Goal: Task Accomplishment & Management: Complete application form

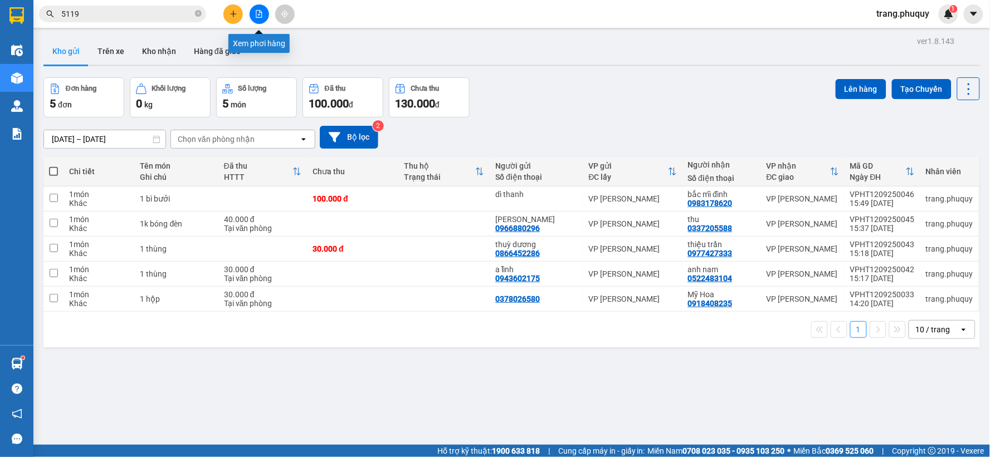
click at [257, 10] on icon "file-add" at bounding box center [259, 14] width 6 height 8
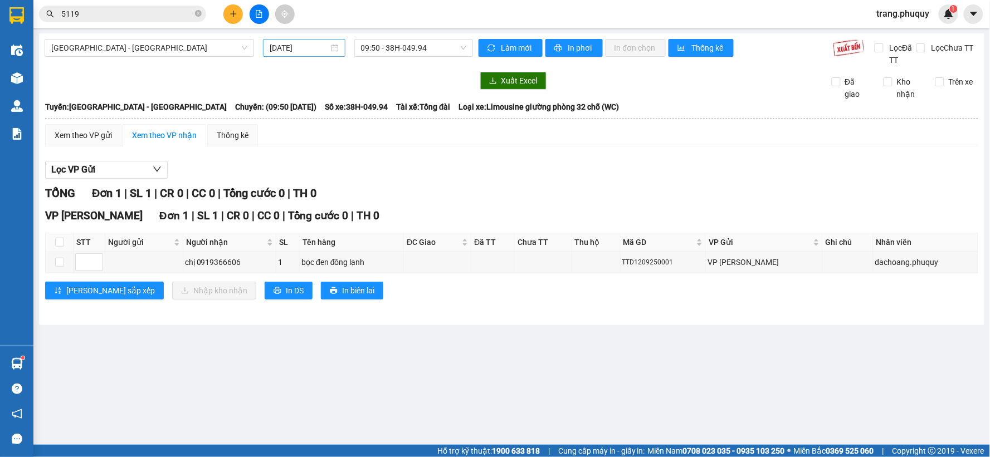
click at [281, 46] on input "[DATE]" at bounding box center [299, 48] width 59 height 12
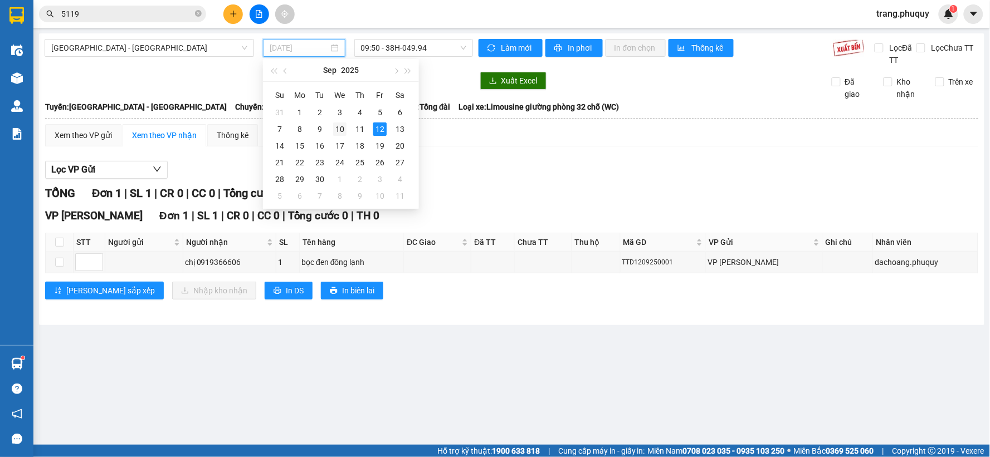
click at [343, 131] on div "10" at bounding box center [339, 129] width 13 height 13
type input "[DATE]"
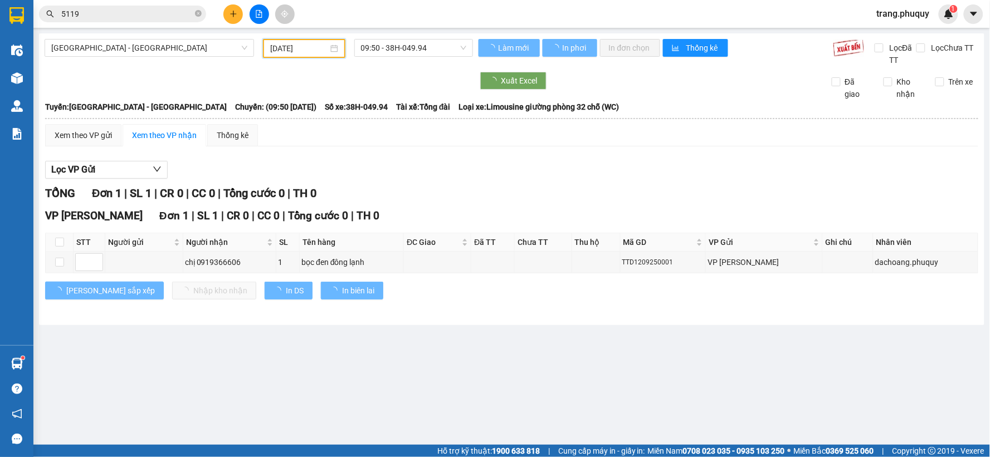
click at [196, 52] on span "[GEOGRAPHIC_DATA] - [GEOGRAPHIC_DATA]" at bounding box center [149, 48] width 196 height 17
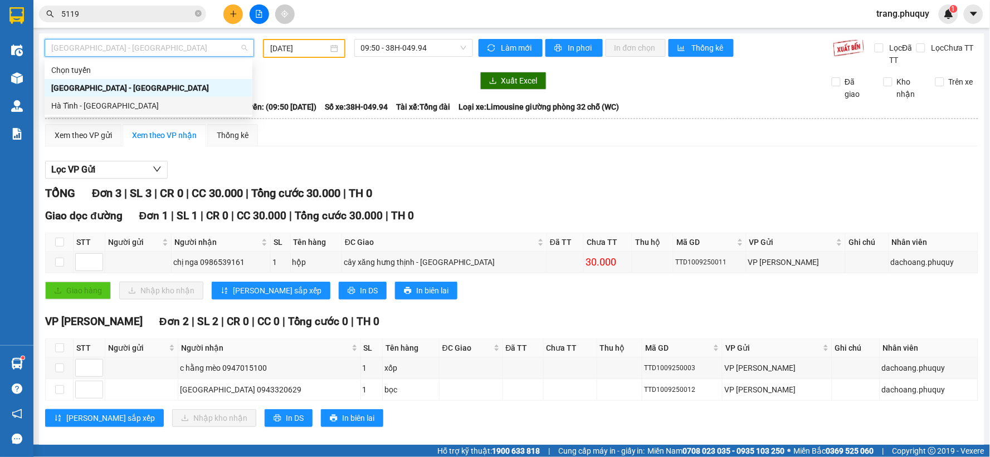
click at [109, 107] on div "Hà Tĩnh - [GEOGRAPHIC_DATA]" at bounding box center [148, 106] width 194 height 12
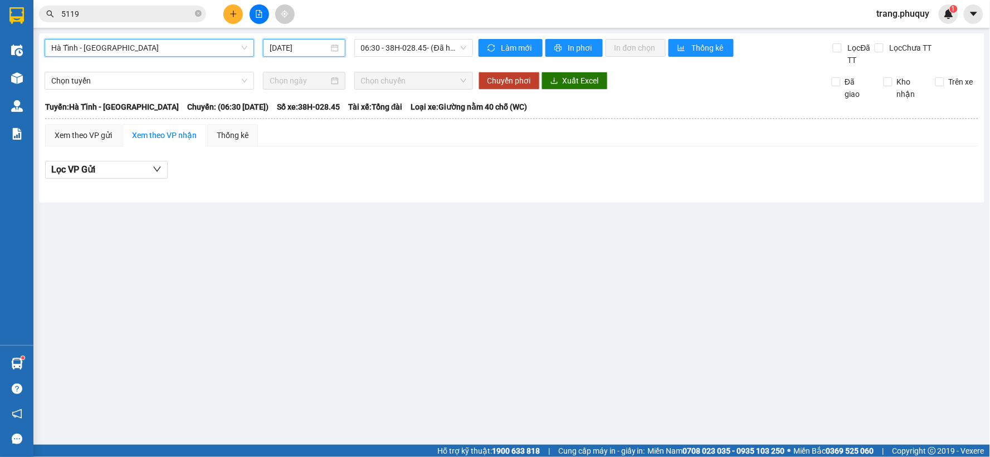
click at [303, 48] on input "[DATE]" at bounding box center [299, 48] width 59 height 12
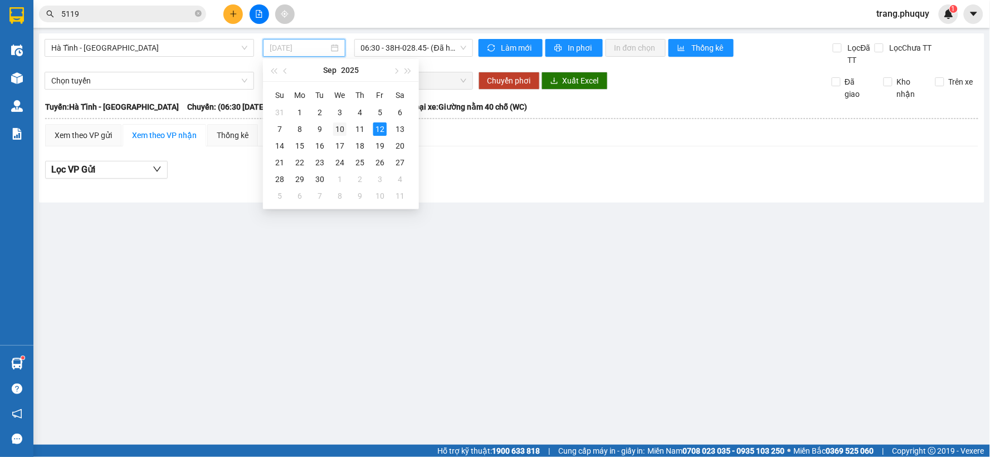
click at [337, 129] on div "10" at bounding box center [339, 129] width 13 height 13
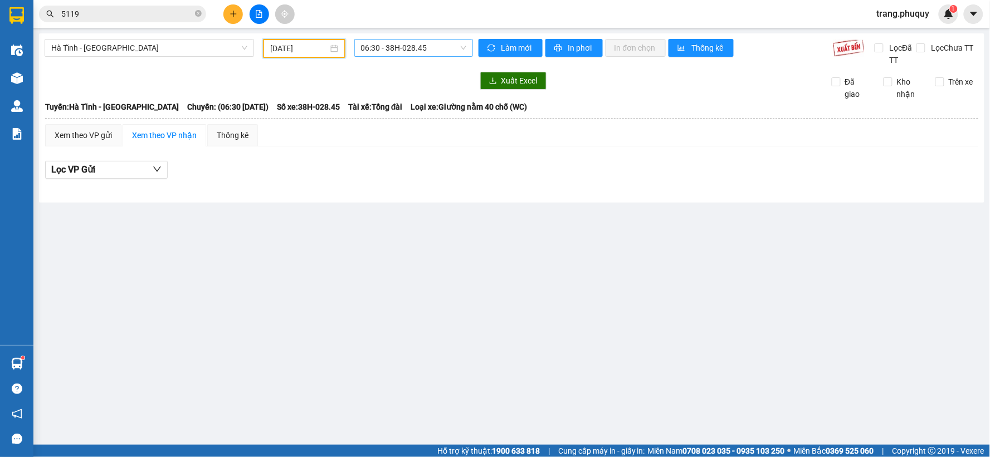
click at [421, 46] on span "06:30 - 38H-028.45" at bounding box center [413, 48] width 105 height 17
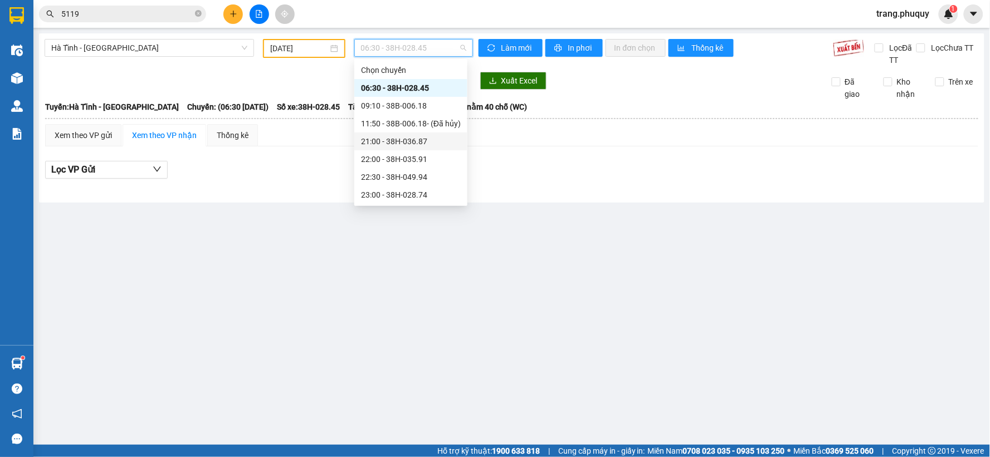
scroll to position [18, 0]
click at [398, 181] on div "23:00 - 38H-028.74" at bounding box center [411, 177] width 100 height 12
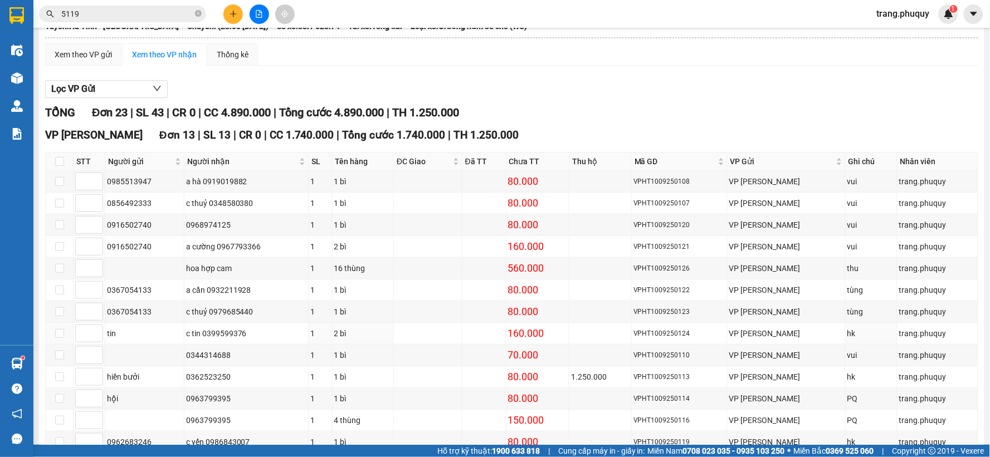
scroll to position [143, 0]
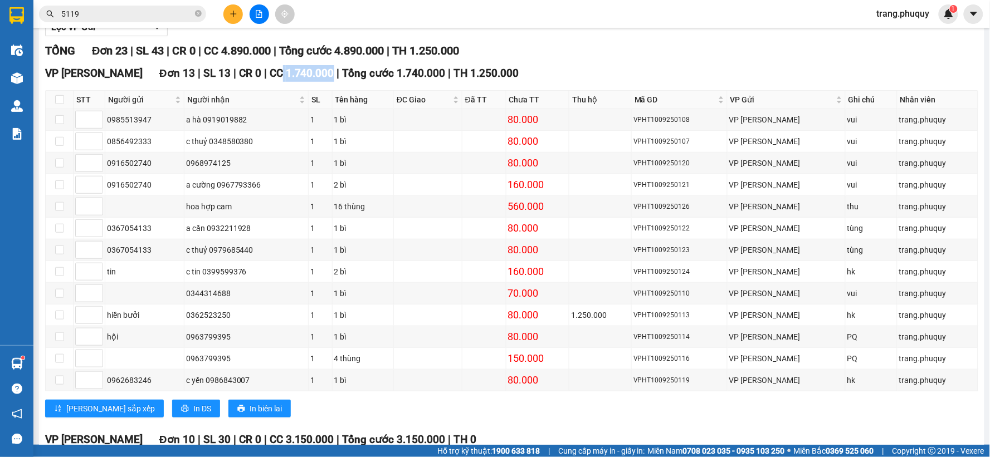
drag, startPoint x: 244, startPoint y: 70, endPoint x: 296, endPoint y: 74, distance: 52.6
click at [296, 74] on div "VP Ngọc Hồi Đơn 13 | SL 13 | CR 0 | CC 1.740.000 | Tổng cước 1.740.000 | TH 1.2…" at bounding box center [511, 73] width 933 height 17
click at [193, 409] on span "In DS" at bounding box center [202, 409] width 18 height 12
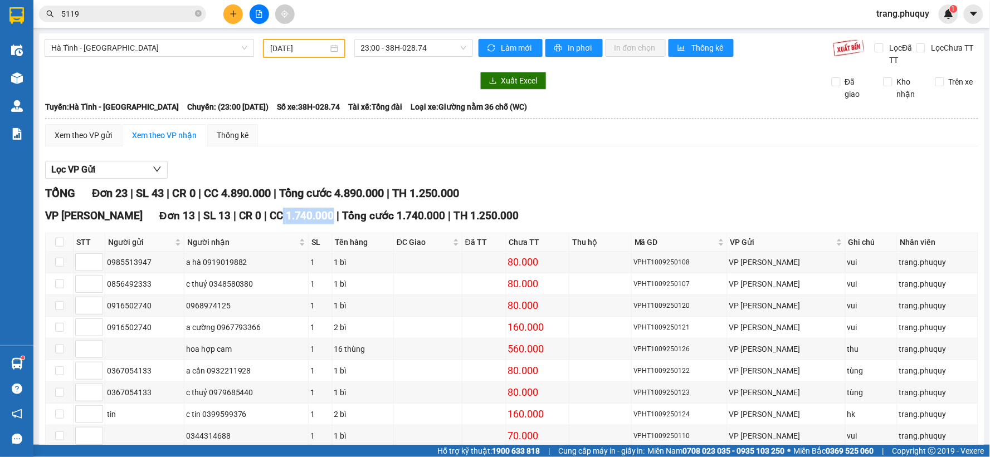
click at [301, 49] on input "[DATE]" at bounding box center [298, 48] width 57 height 12
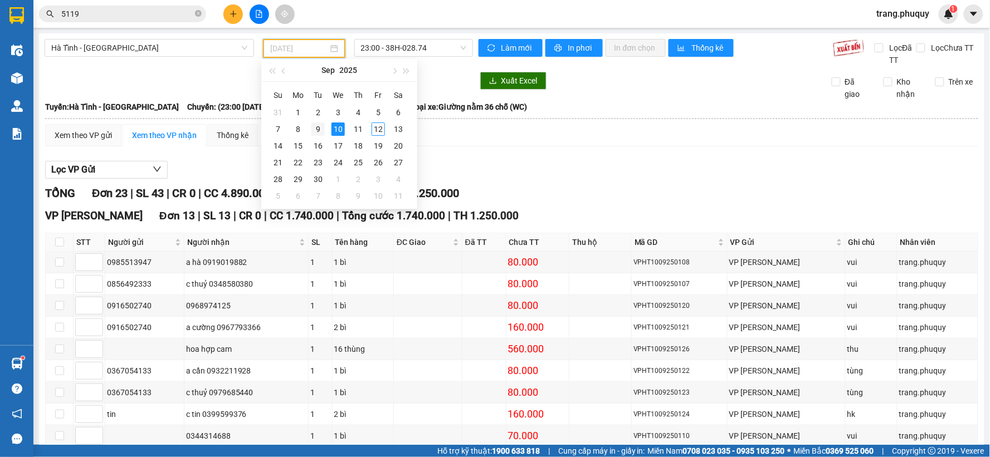
click at [316, 129] on div "9" at bounding box center [317, 129] width 13 height 13
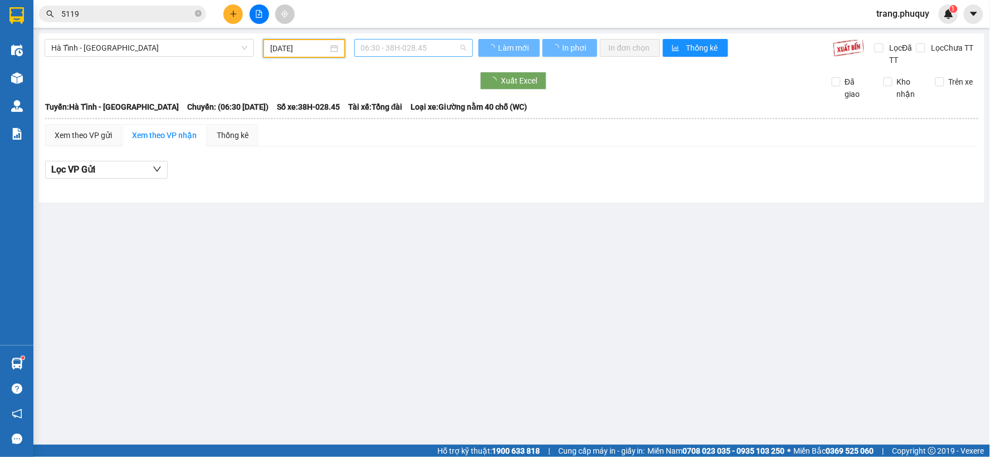
click at [421, 51] on span "06:30 - 38H-028.45" at bounding box center [413, 48] width 105 height 17
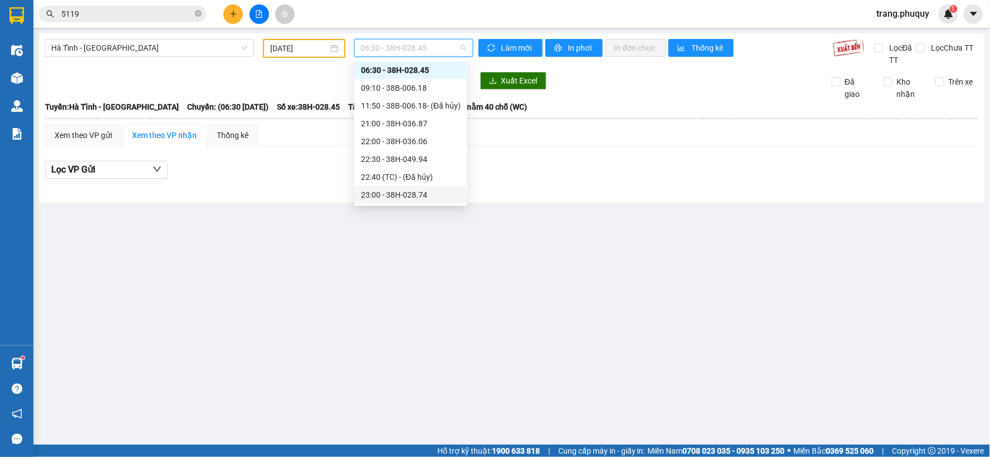
scroll to position [36, 0]
click at [406, 174] on div "23:00 - 38H-028.74" at bounding box center [411, 177] width 100 height 12
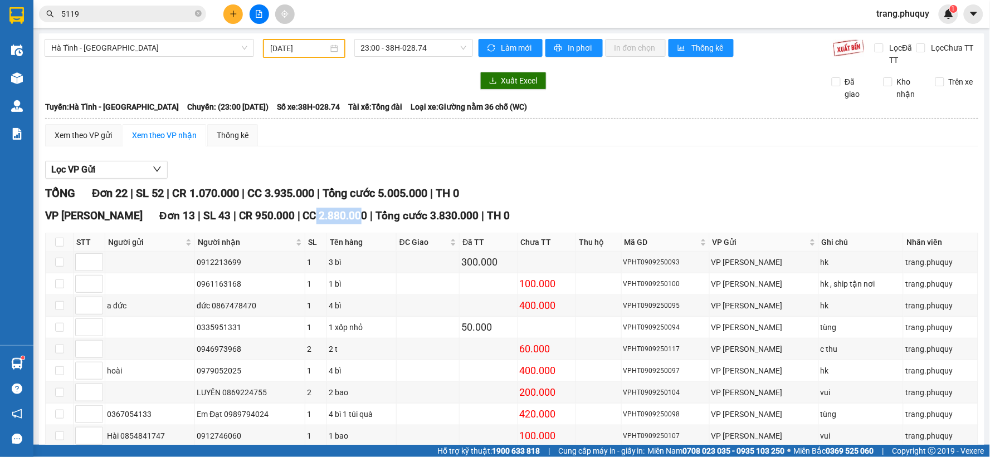
drag, startPoint x: 308, startPoint y: 221, endPoint x: 353, endPoint y: 226, distance: 45.4
click at [353, 223] on div "VP [PERSON_NAME] Đơn 13 | SL 43 | CR 950.000 | CC 2.880.000 | Tổng cước 3.830.0…" at bounding box center [511, 216] width 933 height 17
click at [303, 48] on input "[DATE]" at bounding box center [298, 48] width 57 height 12
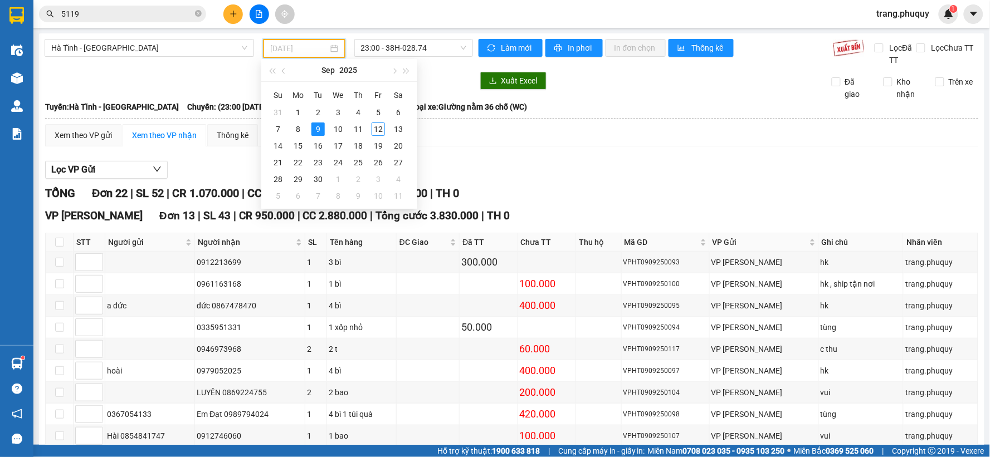
type input "[DATE]"
click at [425, 46] on span "23:00 - 38H-028.74" at bounding box center [413, 48] width 105 height 17
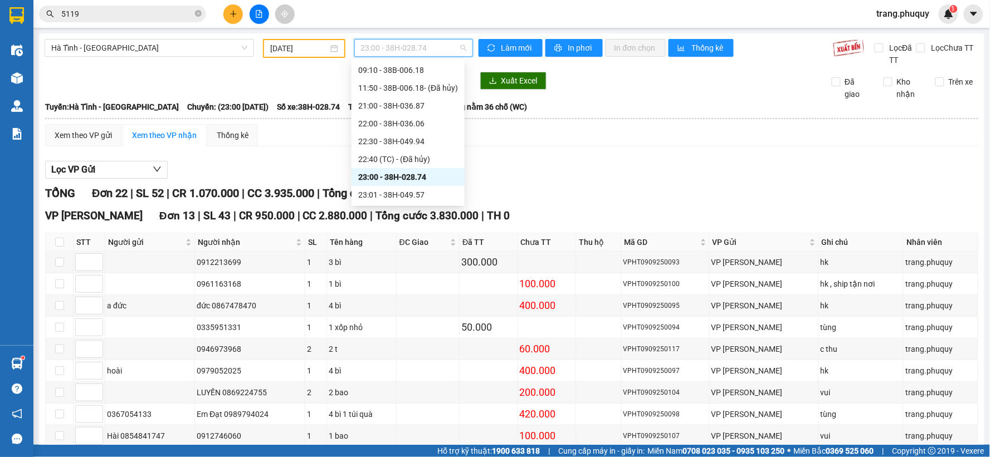
click at [428, 179] on div "23:00 - 38H-028.74" at bounding box center [408, 177] width 100 height 12
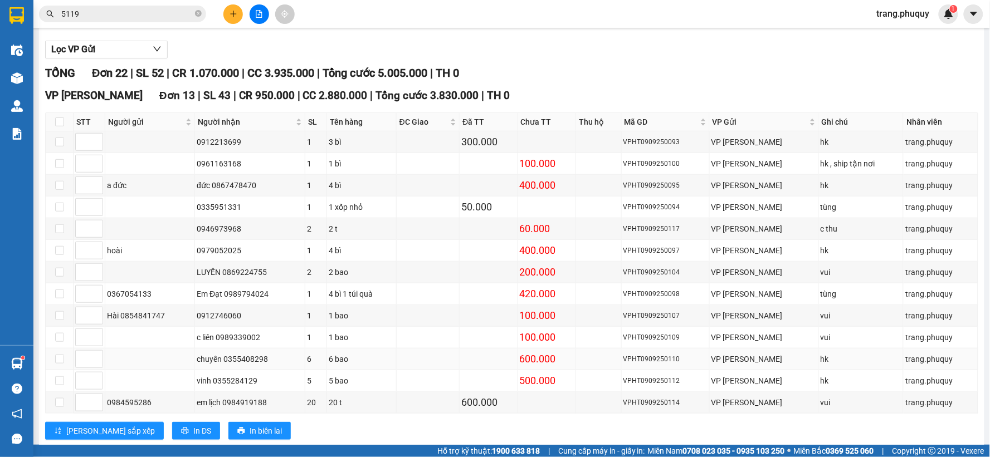
scroll to position [430, 0]
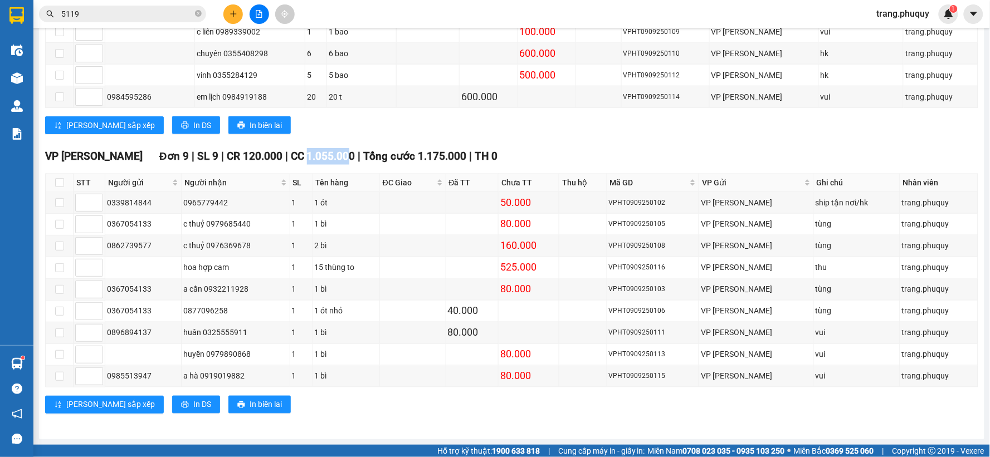
drag, startPoint x: 266, startPoint y: 155, endPoint x: 305, endPoint y: 160, distance: 38.8
click at [305, 160] on span "CC 1.055.000" at bounding box center [323, 156] width 65 height 13
click at [193, 407] on span "In DS" at bounding box center [202, 405] width 18 height 12
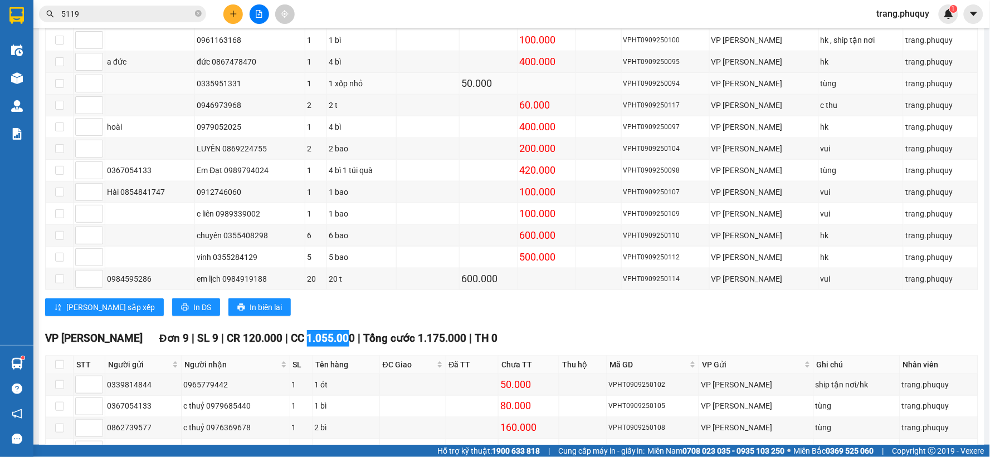
scroll to position [0, 0]
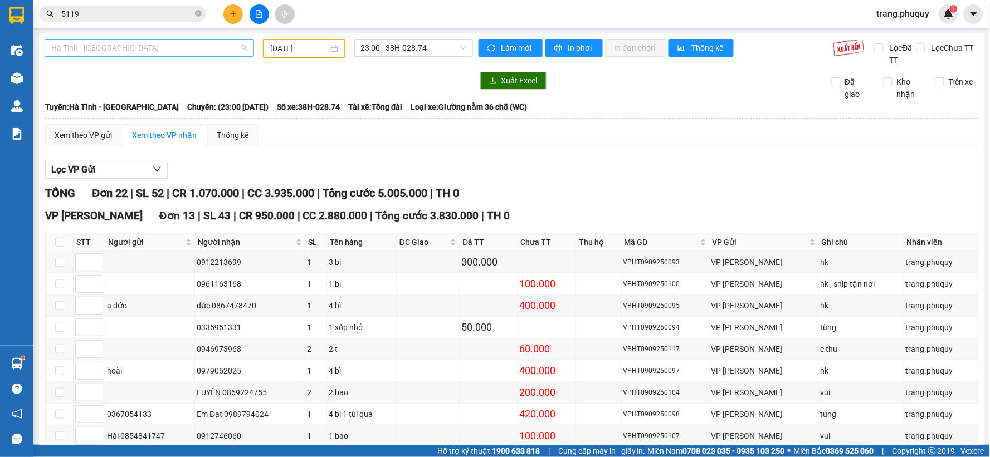
click at [145, 54] on span "Hà Tĩnh - [GEOGRAPHIC_DATA]" at bounding box center [149, 48] width 196 height 17
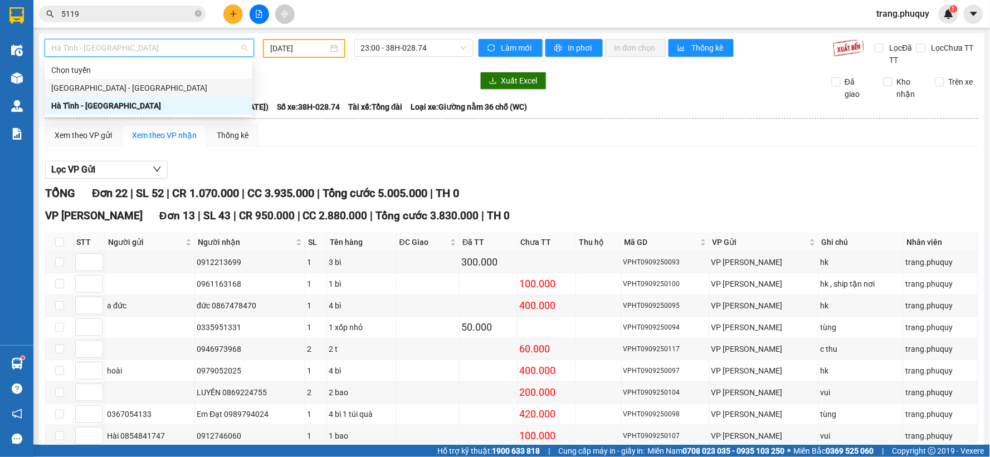
click at [99, 90] on div "[GEOGRAPHIC_DATA] - [GEOGRAPHIC_DATA]" at bounding box center [148, 88] width 194 height 12
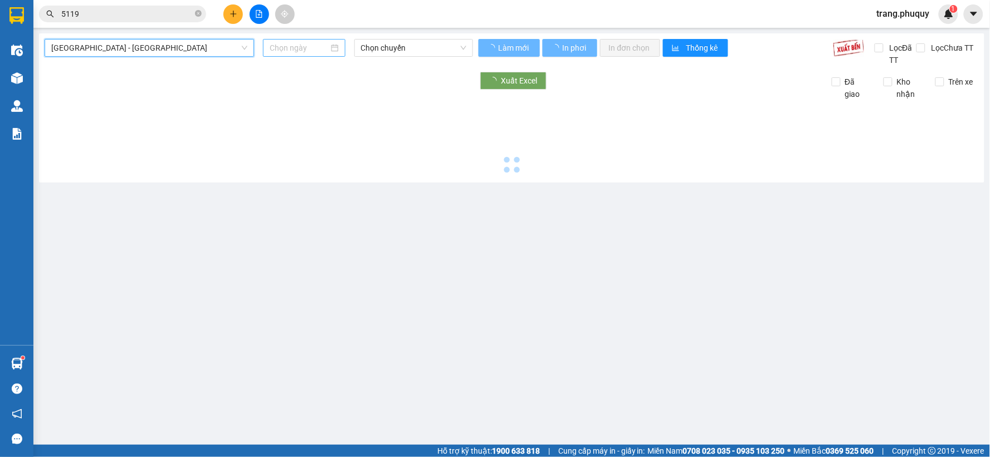
click at [301, 51] on input at bounding box center [299, 48] width 59 height 12
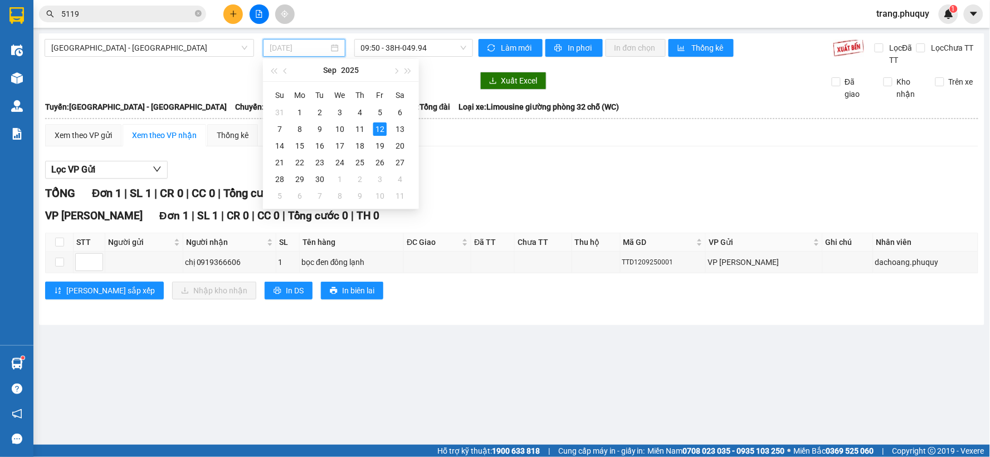
type input "[DATE]"
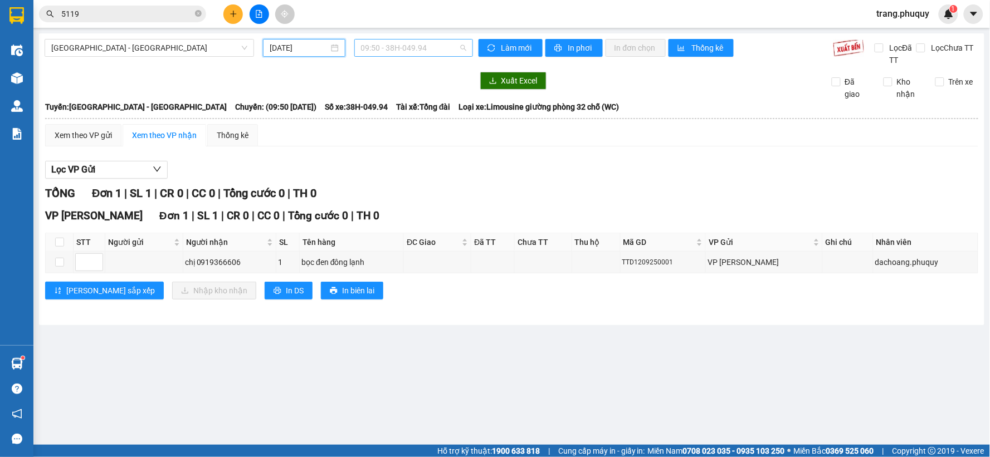
click at [433, 51] on span "09:50 - 38H-049.94" at bounding box center [413, 48] width 105 height 17
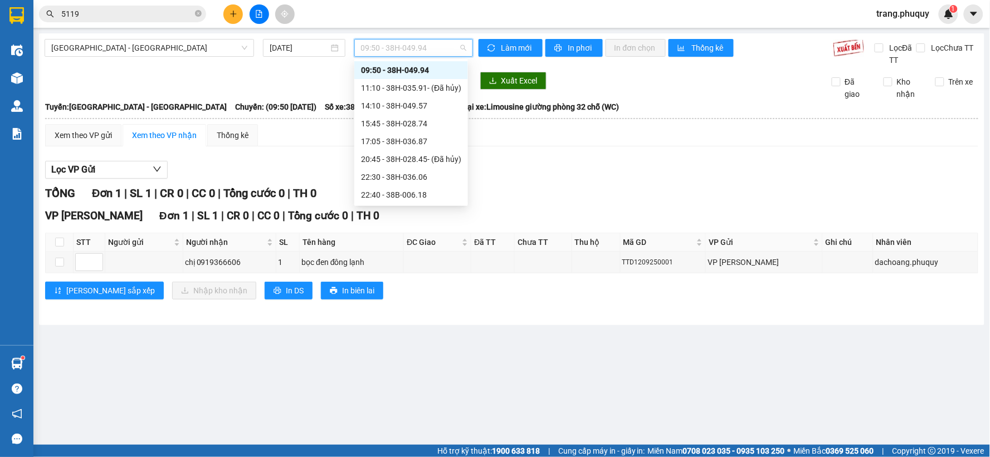
click at [383, 69] on div "09:50 - 38H-049.94" at bounding box center [411, 70] width 100 height 12
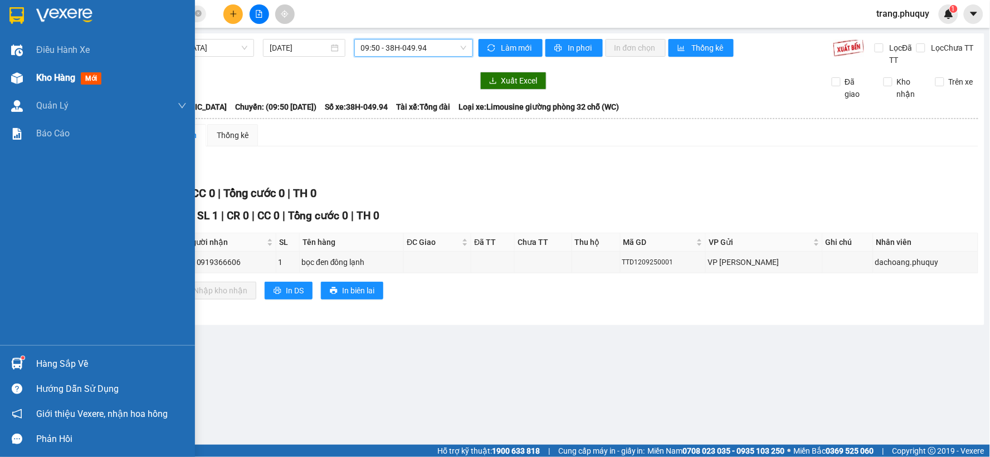
click at [17, 74] on img at bounding box center [17, 78] width 12 height 12
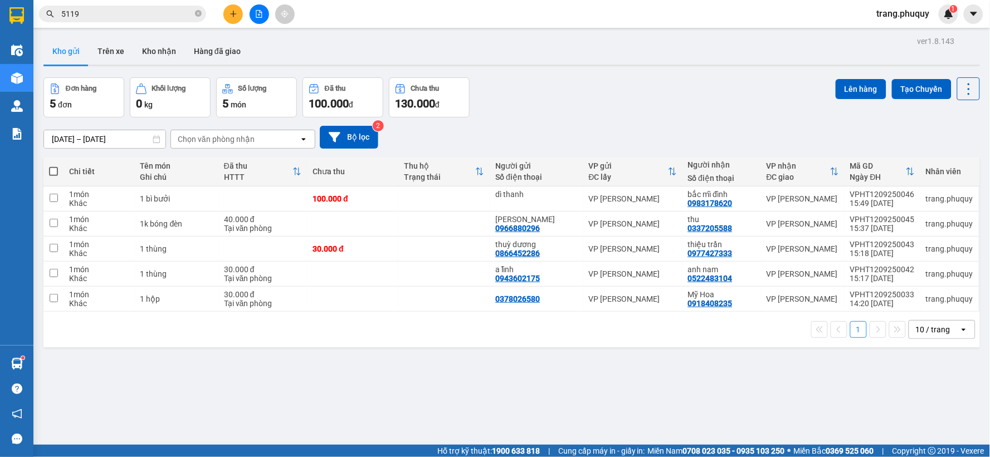
click at [95, 20] on input "5119" at bounding box center [126, 14] width 131 height 12
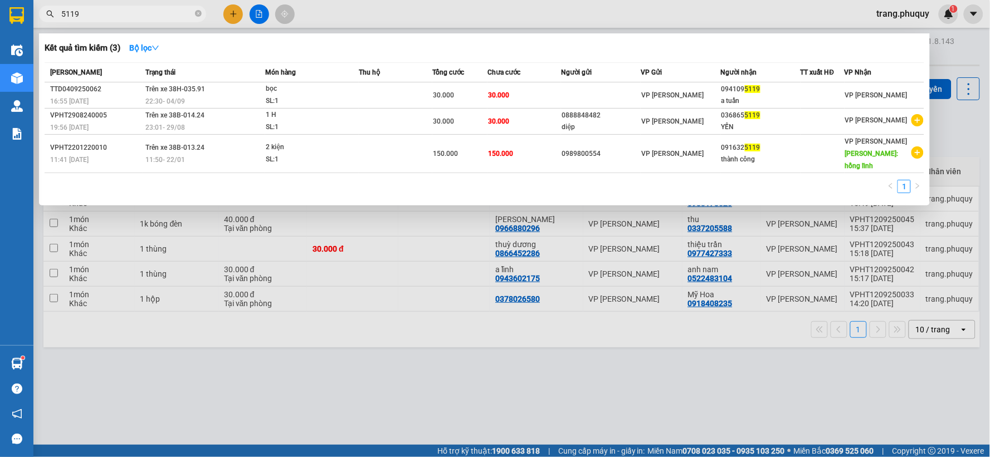
click at [95, 20] on input "5119" at bounding box center [126, 14] width 131 height 12
type input "6348"
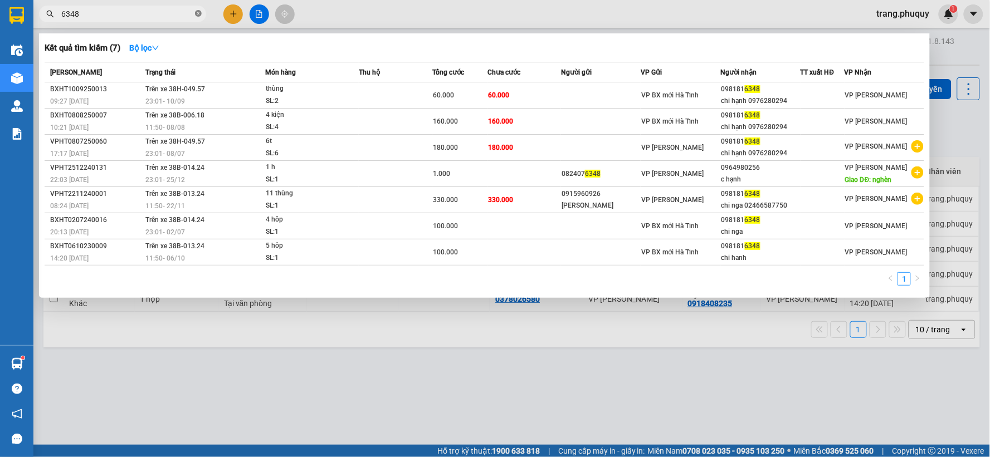
click at [197, 13] on icon "close-circle" at bounding box center [198, 13] width 7 height 7
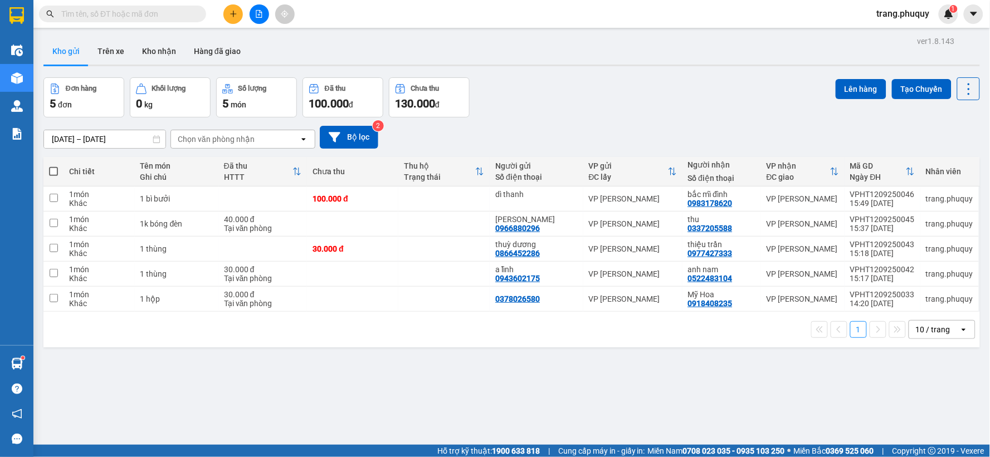
click at [347, 20] on div "Kết quả tìm kiếm ( 7 ) Bộ lọc Mã ĐH Trạng thái Món hàng Thu hộ Tổng cước Chưa c…" at bounding box center [495, 14] width 990 height 28
click at [254, 17] on button at bounding box center [260, 14] width 20 height 20
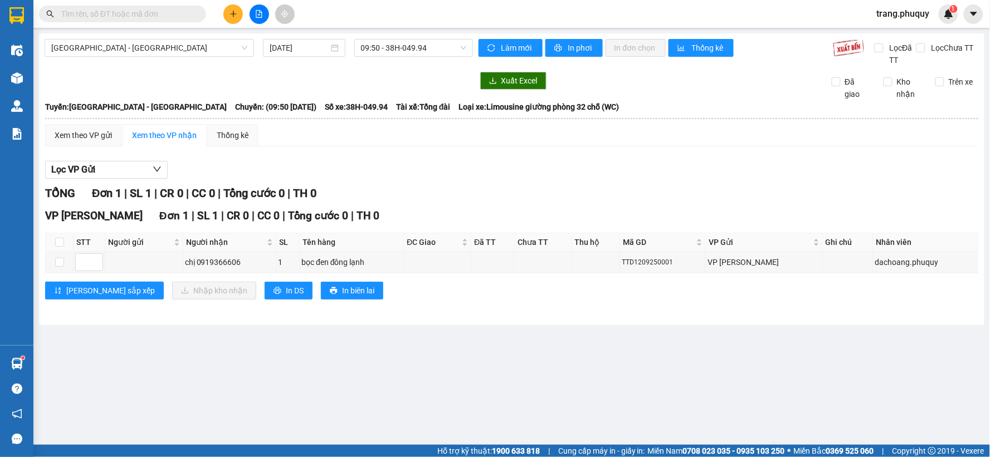
click at [132, 20] on input "text" at bounding box center [126, 14] width 131 height 12
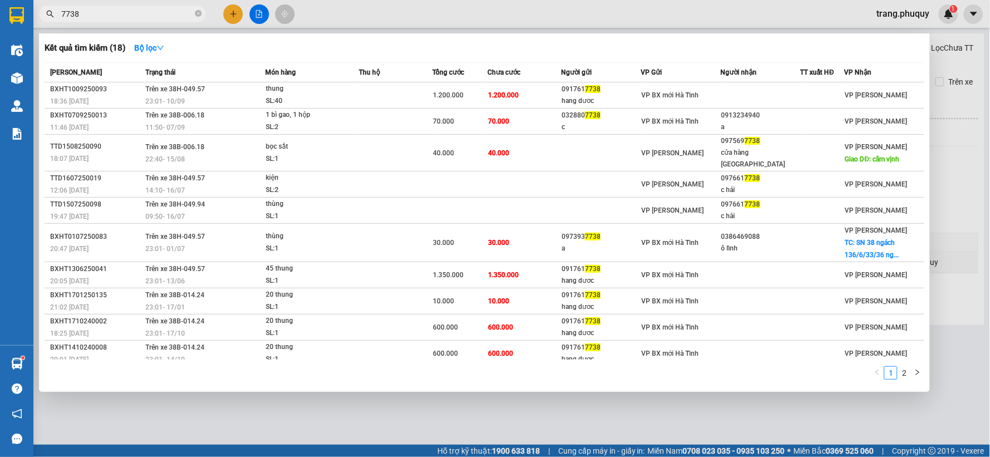
type input "7738"
click at [238, 14] on div at bounding box center [495, 228] width 990 height 457
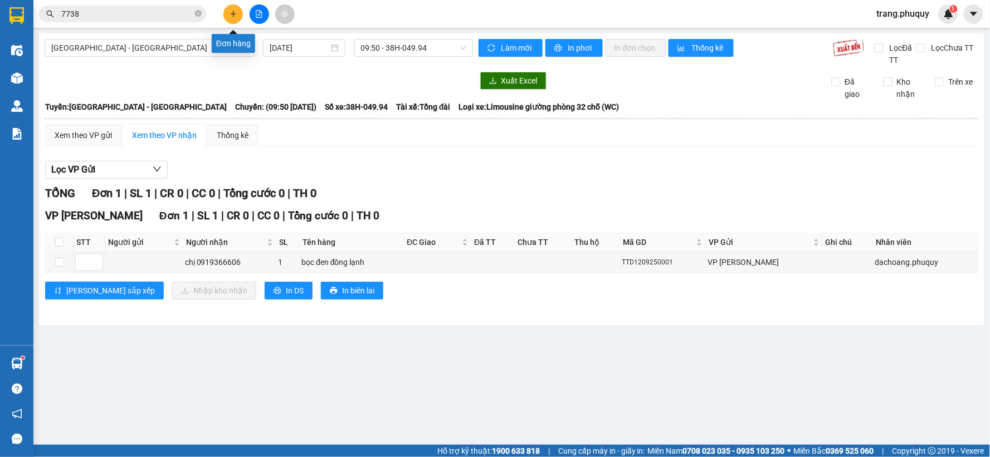
click at [232, 14] on icon "plus" at bounding box center [233, 13] width 6 height 1
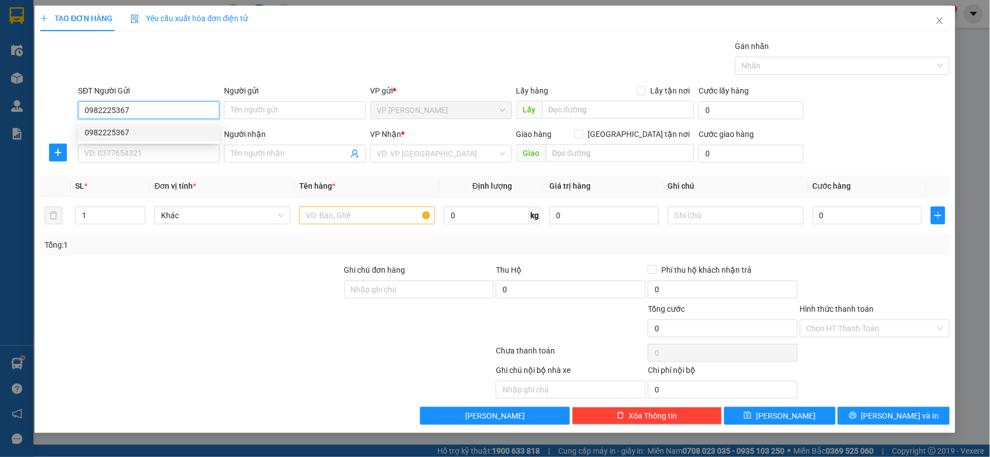
click at [125, 129] on div "0982225367" at bounding box center [149, 132] width 128 height 12
type input "0982225367"
click at [152, 158] on input "SĐT Người Nhận" at bounding box center [149, 154] width 142 height 18
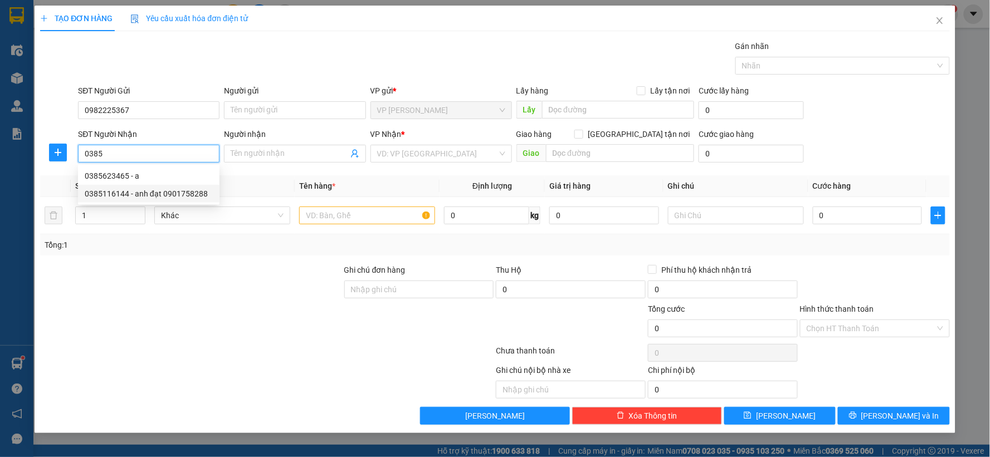
click at [131, 192] on div "0385116144 - anh đạt 0901758288" at bounding box center [149, 194] width 128 height 12
type input "0385116144"
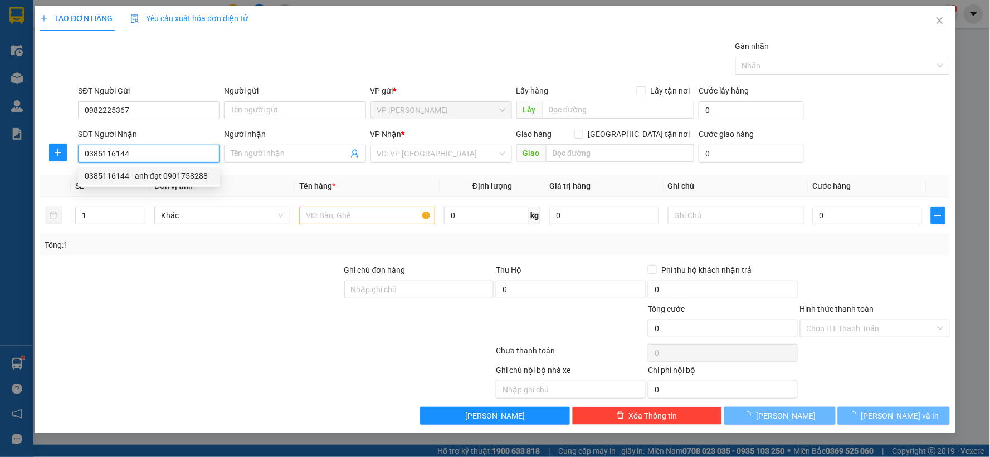
type input "anh đạt 0901758288"
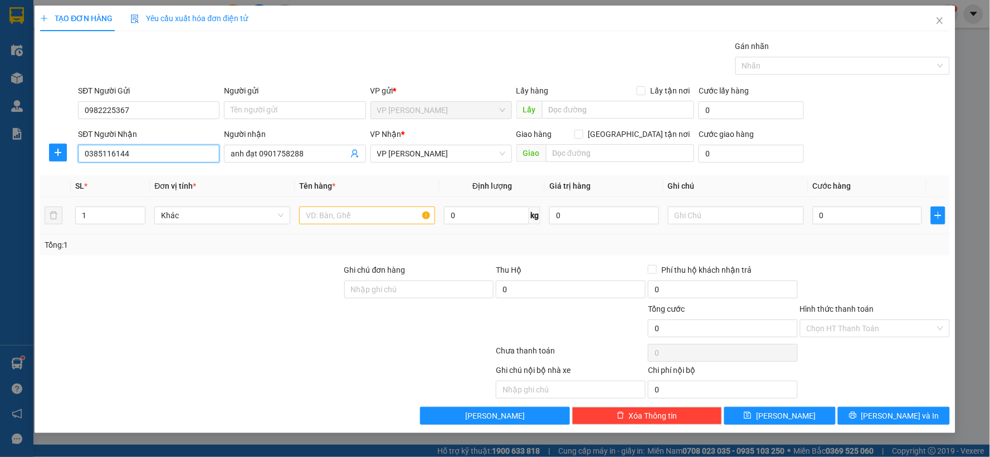
type input "0385116144"
click at [353, 215] on input "text" at bounding box center [367, 216] width 136 height 18
type input "1 bì bưởi"
click at [854, 212] on input "0" at bounding box center [868, 216] width 110 height 18
type input "8"
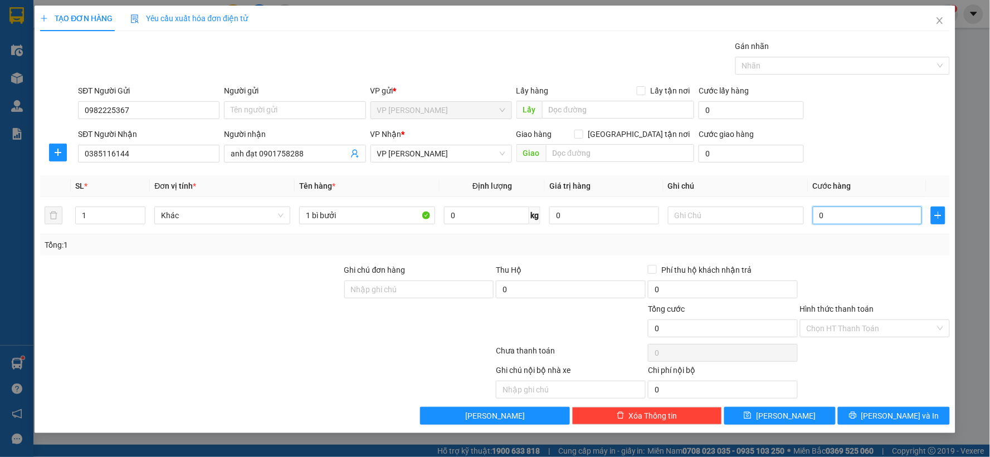
type input "8"
type input "80"
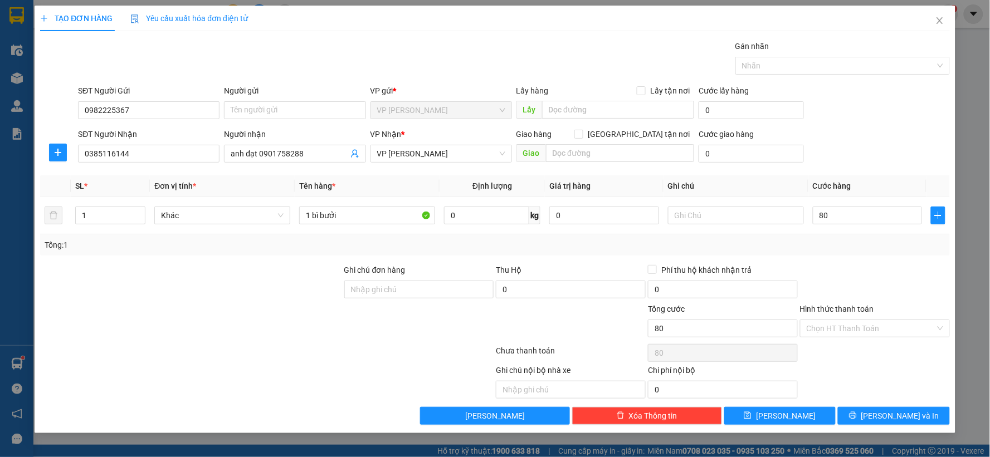
type input "80.000"
click at [899, 277] on div at bounding box center [875, 283] width 152 height 39
click at [792, 420] on span "[PERSON_NAME]" at bounding box center [786, 416] width 60 height 12
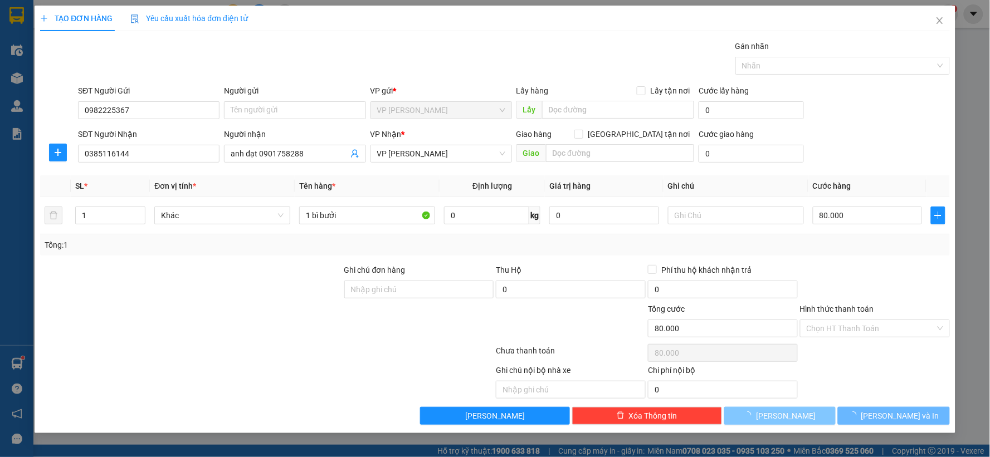
type input "0"
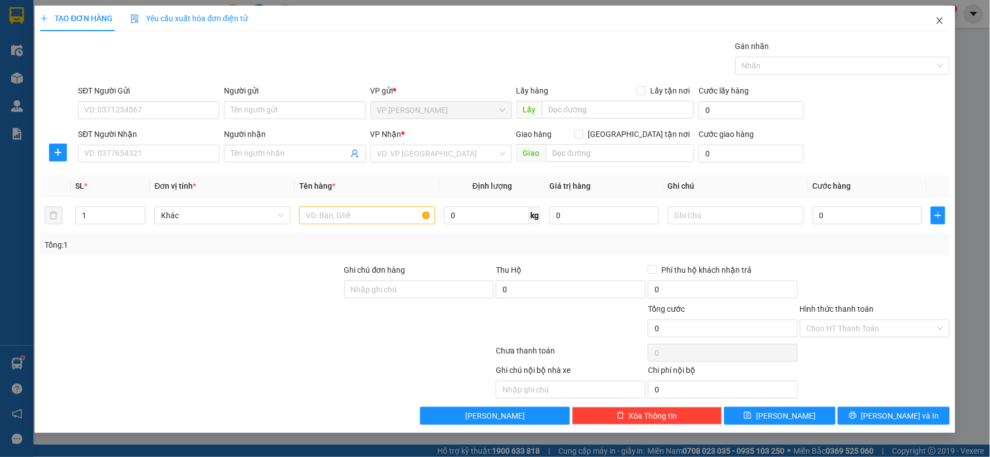
click at [937, 16] on span "Close" at bounding box center [939, 21] width 31 height 31
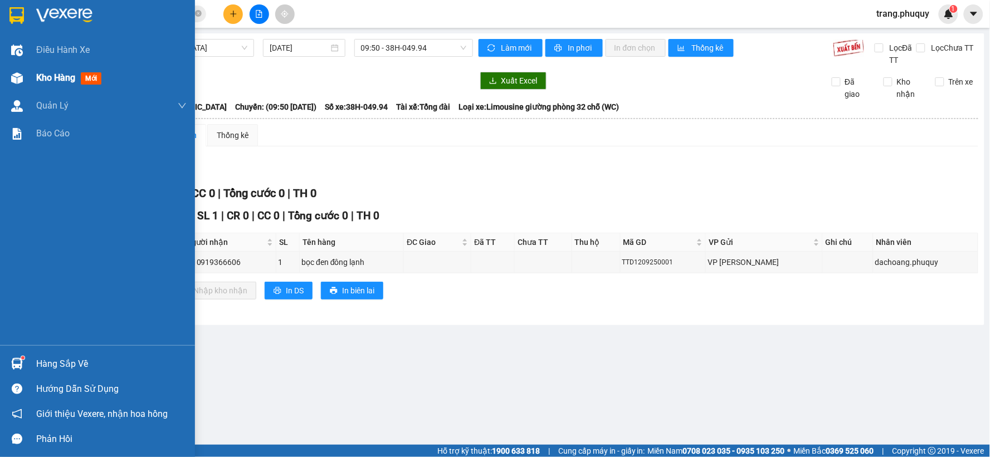
click at [17, 74] on img at bounding box center [17, 78] width 12 height 12
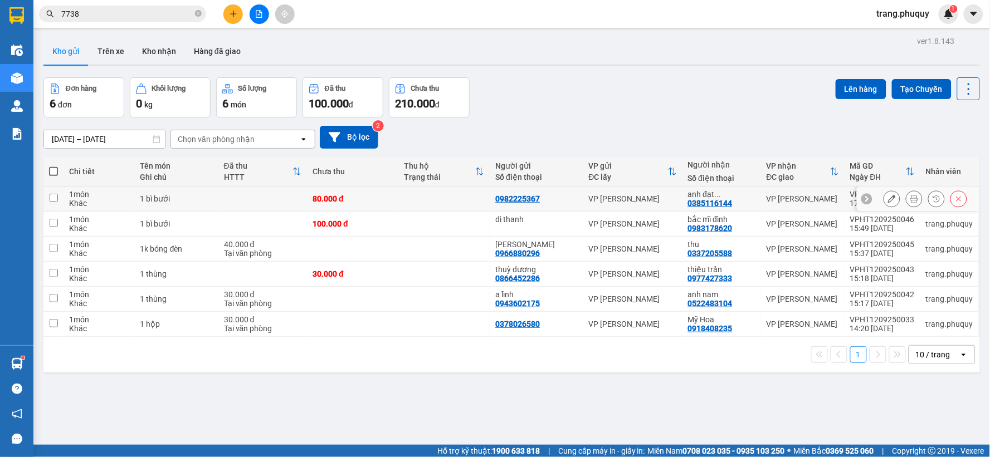
click at [888, 198] on icon at bounding box center [892, 199] width 8 height 8
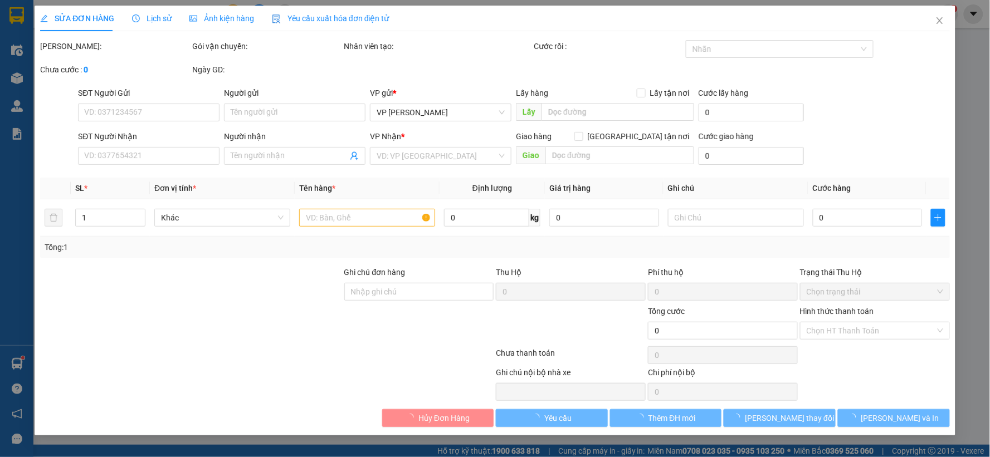
type input "0982225367"
type input "0385116144"
type input "anh đạt 0901758288"
type input "80.000"
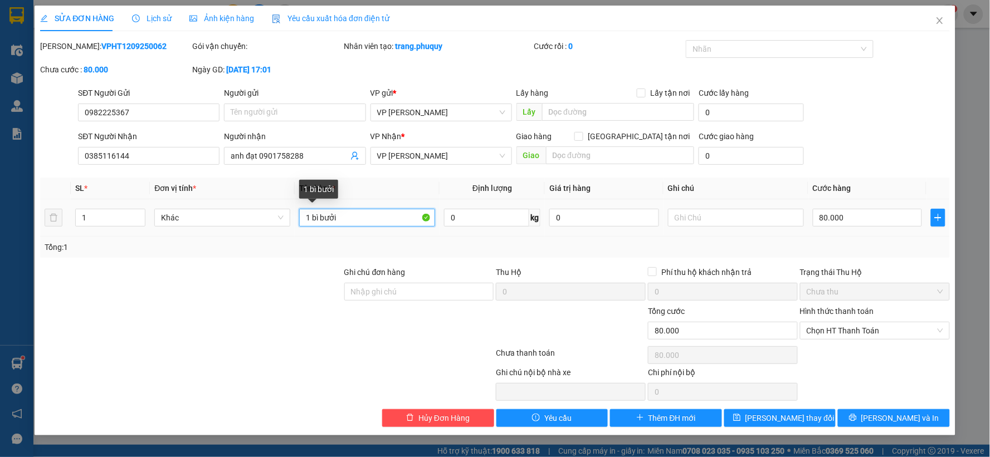
click at [394, 215] on input "1 bì bưởi" at bounding box center [367, 218] width 136 height 18
type input "1 bì bưởi 35q"
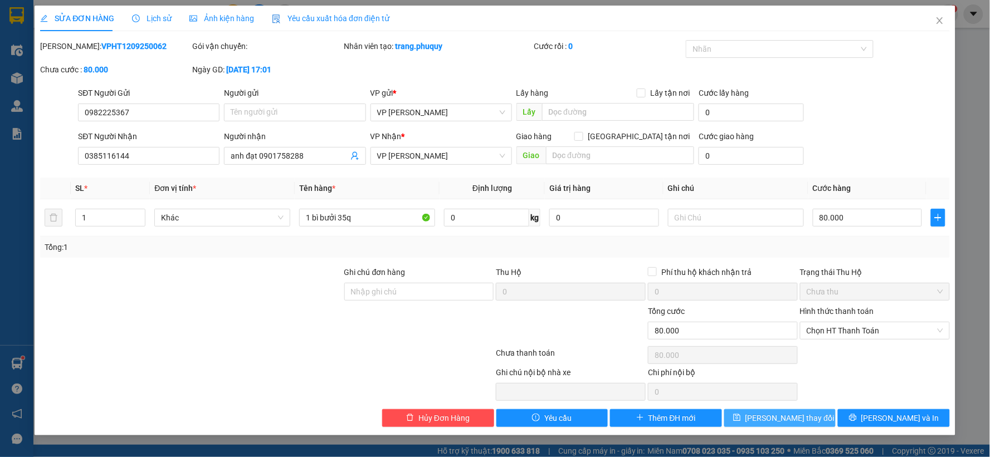
click at [803, 411] on button "[PERSON_NAME] thay đổi" at bounding box center [780, 419] width 112 height 18
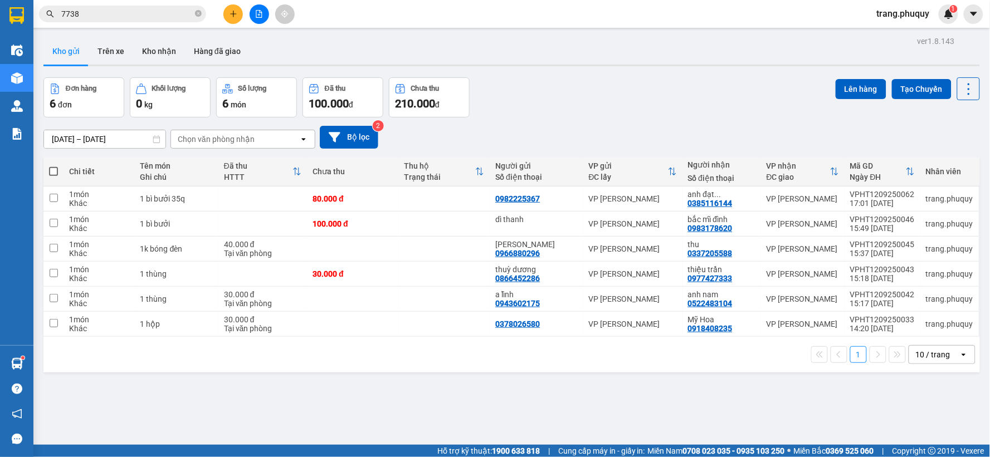
click at [148, 13] on input "7738" at bounding box center [126, 14] width 131 height 12
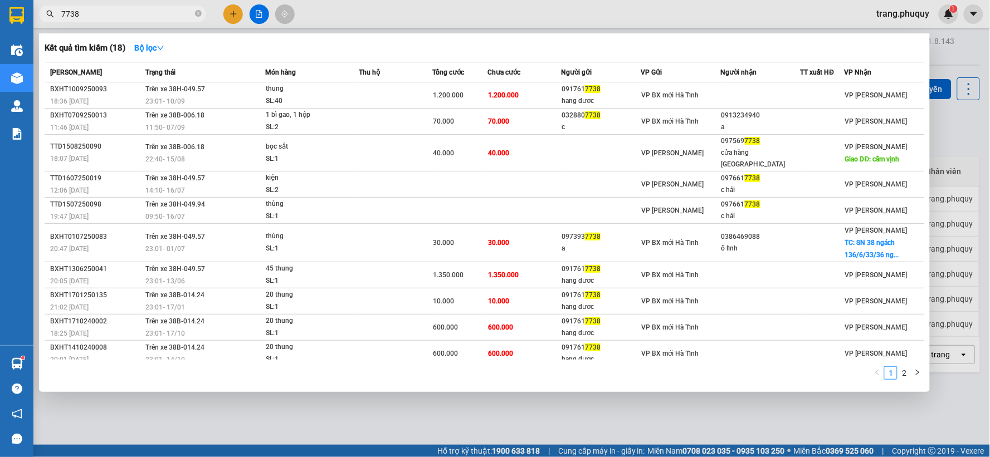
click at [148, 13] on input "7738" at bounding box center [126, 14] width 131 height 12
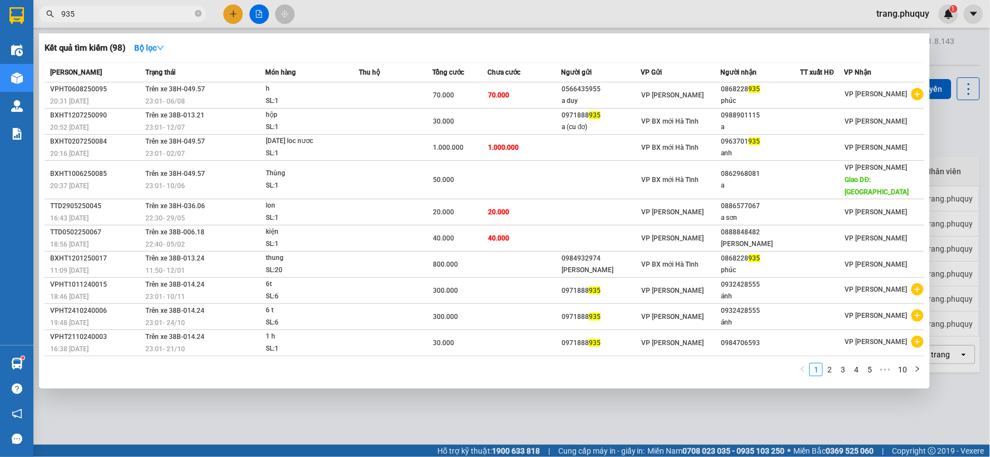
click at [430, 1] on div at bounding box center [495, 228] width 990 height 457
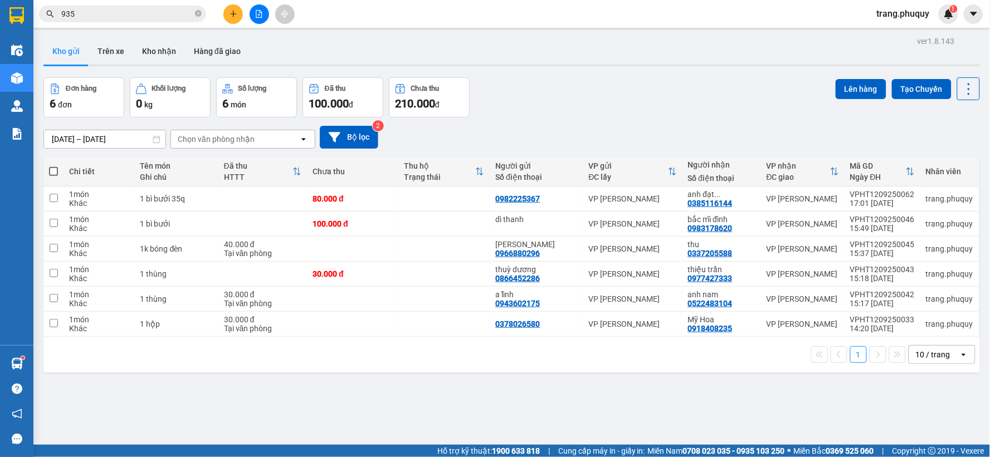
click at [251, 14] on button at bounding box center [260, 14] width 20 height 20
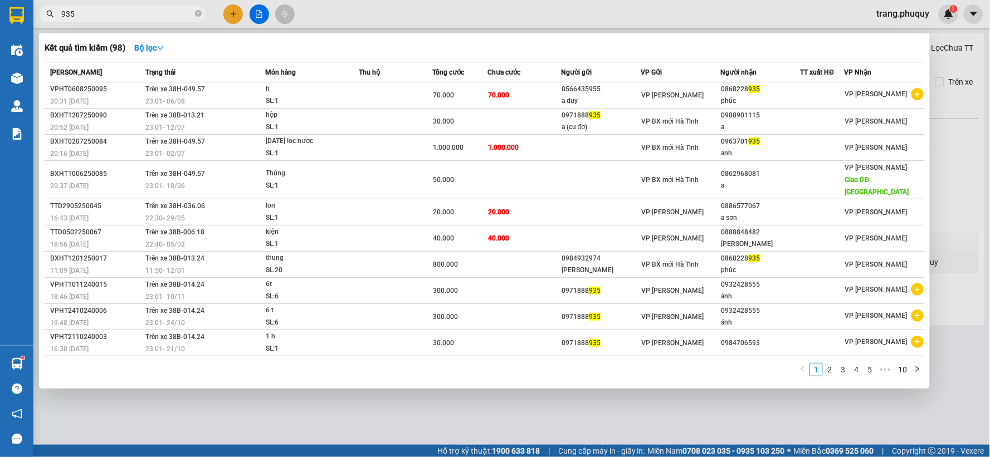
click at [125, 14] on input "935" at bounding box center [126, 14] width 131 height 12
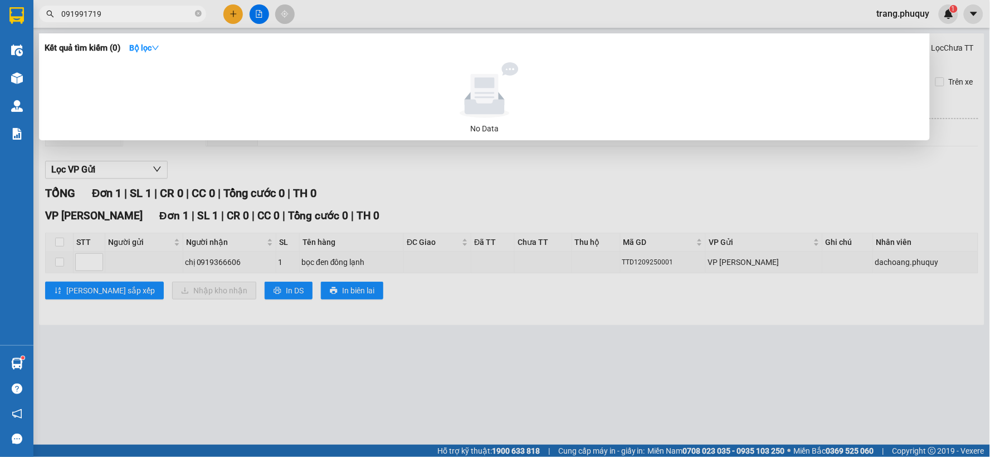
type input "0919917197"
click at [115, 20] on input "0919917197" at bounding box center [126, 14] width 131 height 12
click at [199, 17] on icon "close-circle" at bounding box center [198, 13] width 7 height 7
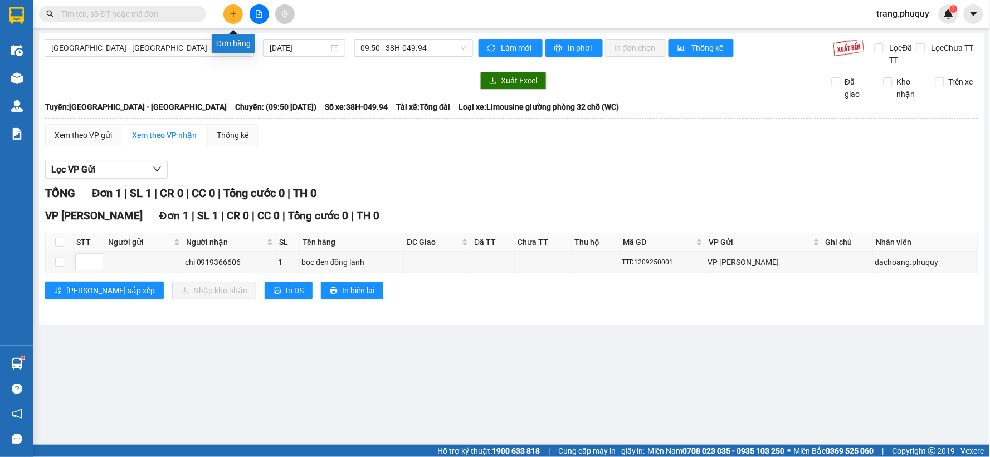
click at [232, 7] on button at bounding box center [233, 14] width 20 height 20
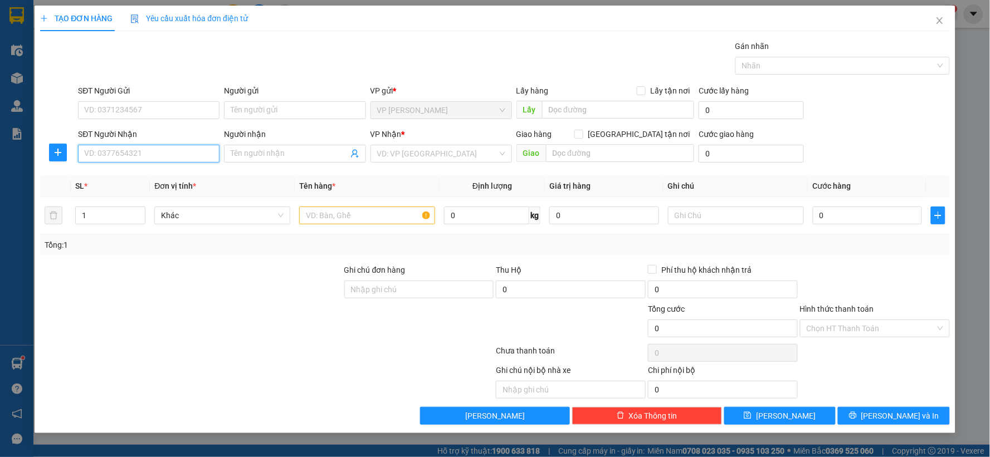
click at [147, 156] on input "SĐT Người Nhận" at bounding box center [149, 154] width 142 height 18
type input "0904642766"
click at [130, 177] on div "0904642766 - anh đông" at bounding box center [149, 176] width 128 height 12
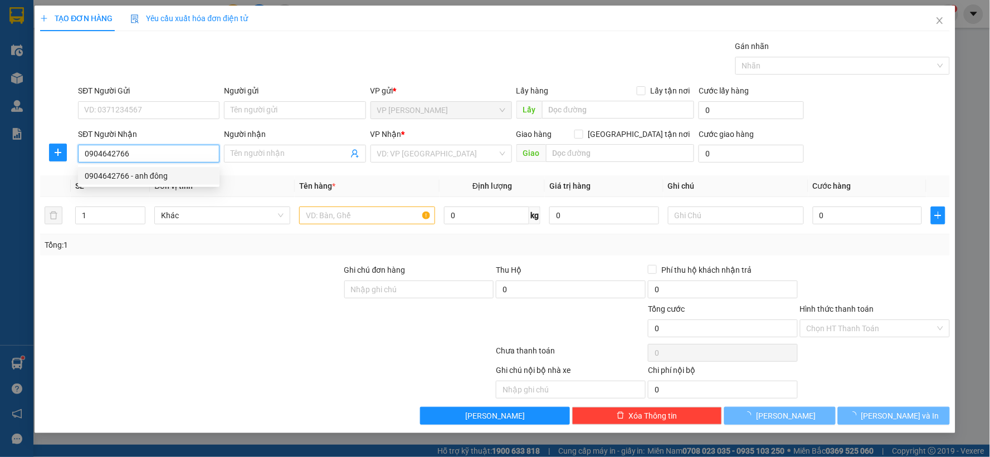
type input "anh đông"
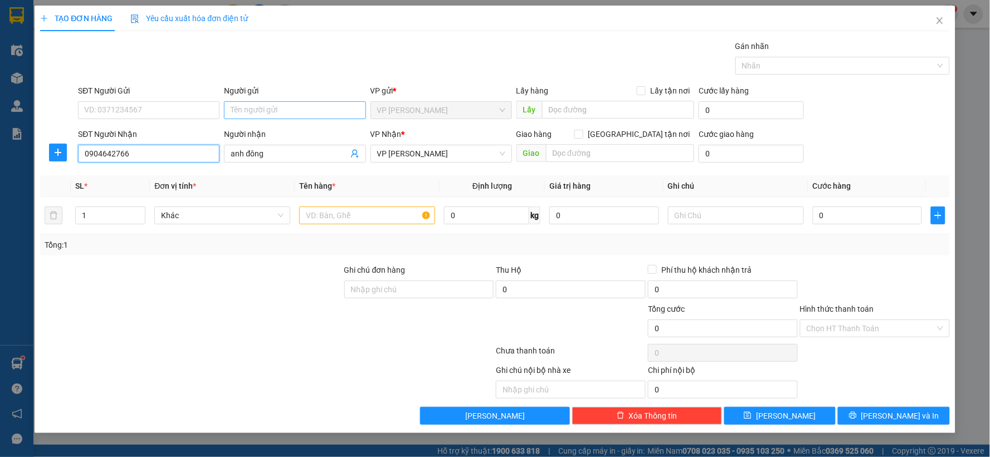
type input "0904642766"
click at [255, 110] on input "Người gửi" at bounding box center [295, 110] width 142 height 18
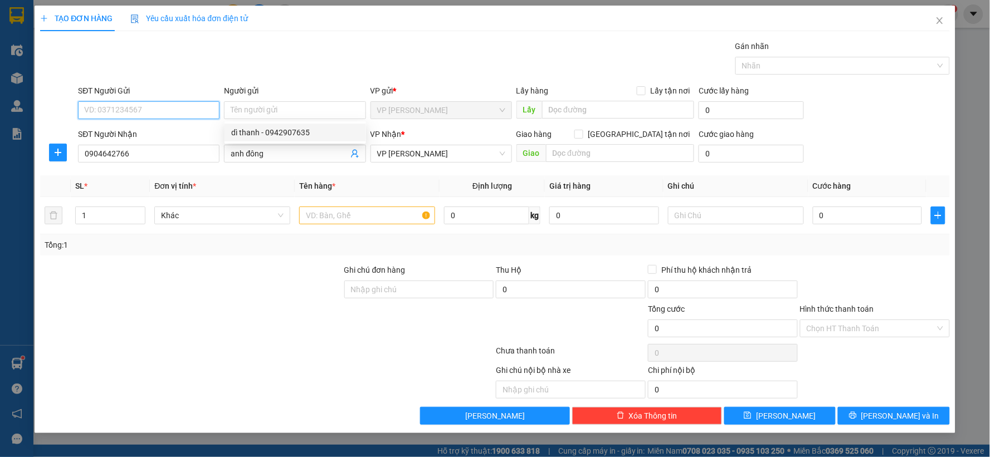
click at [168, 106] on input "SĐT Người Gửi" at bounding box center [149, 110] width 142 height 18
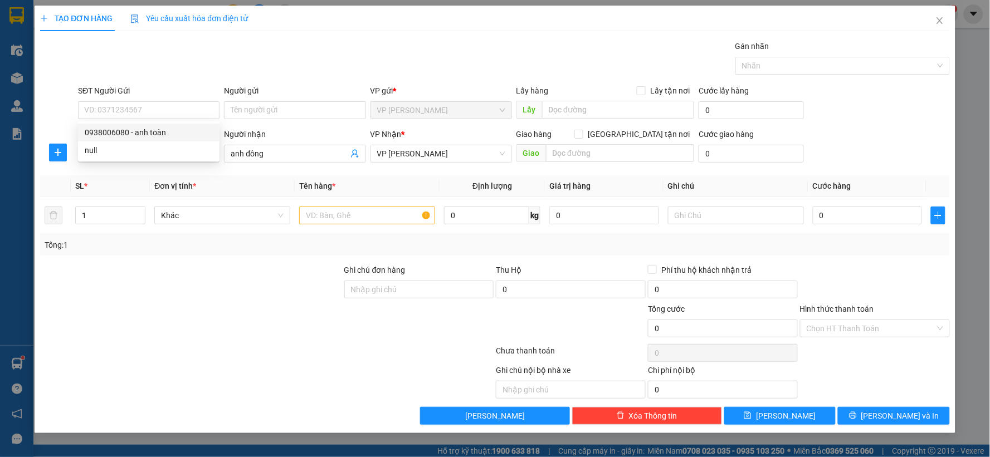
click at [252, 179] on th "Đơn vị tính *" at bounding box center [222, 187] width 145 height 22
click at [354, 218] on input "text" at bounding box center [367, 216] width 136 height 18
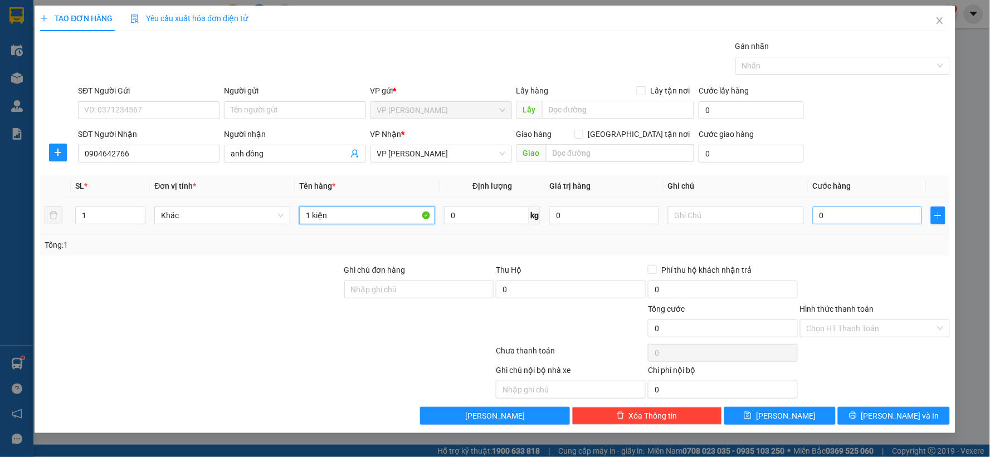
type input "1 kiện"
type input "4"
type input "40"
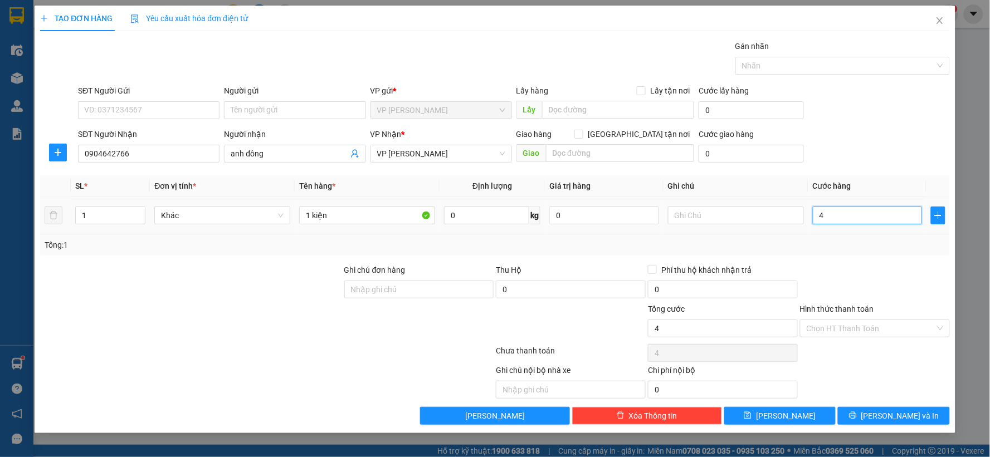
type input "40"
type input "40.000"
click at [854, 251] on div "Tổng: 1" at bounding box center [495, 245] width 910 height 21
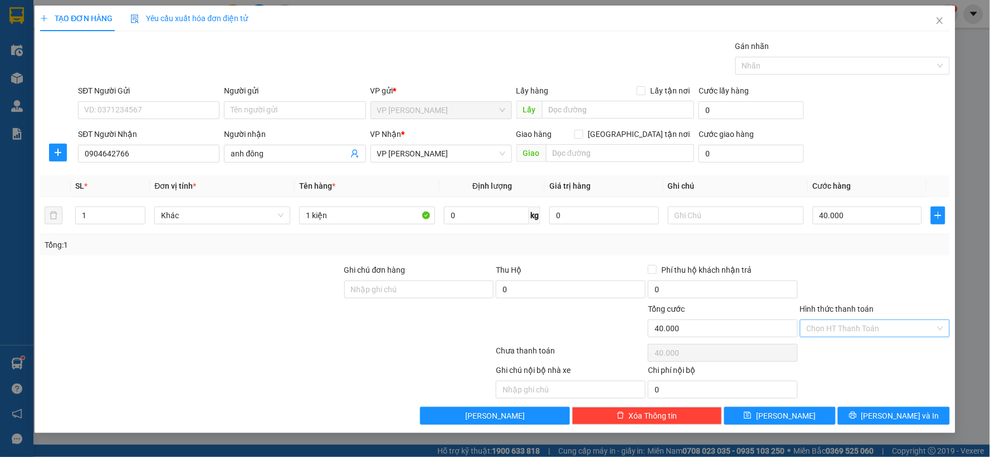
click at [866, 335] on input "Hình thức thanh toán" at bounding box center [871, 328] width 129 height 17
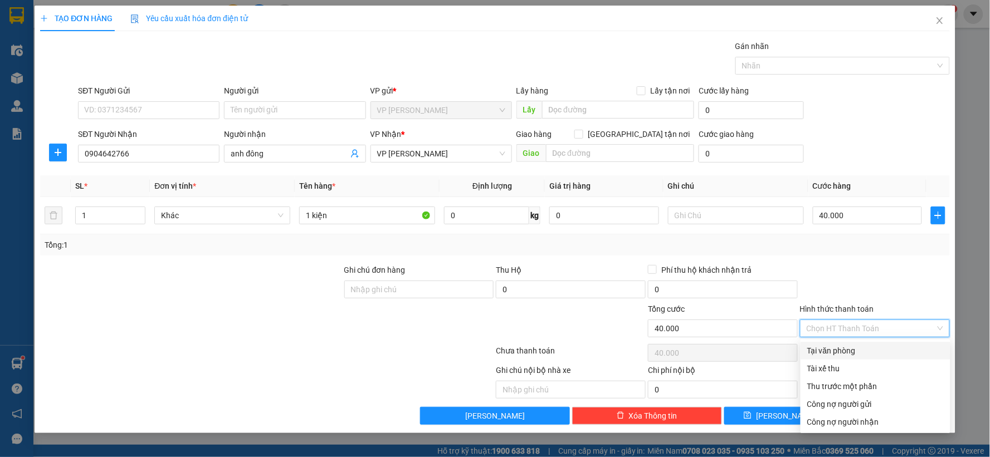
click at [858, 353] on div "Tại văn phòng" at bounding box center [875, 351] width 137 height 12
type input "0"
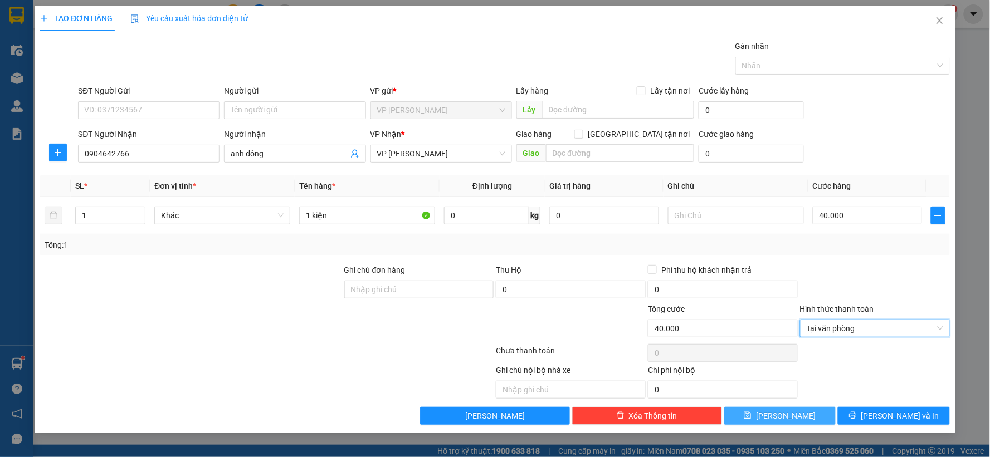
click at [793, 414] on button "[PERSON_NAME]" at bounding box center [780, 416] width 112 height 18
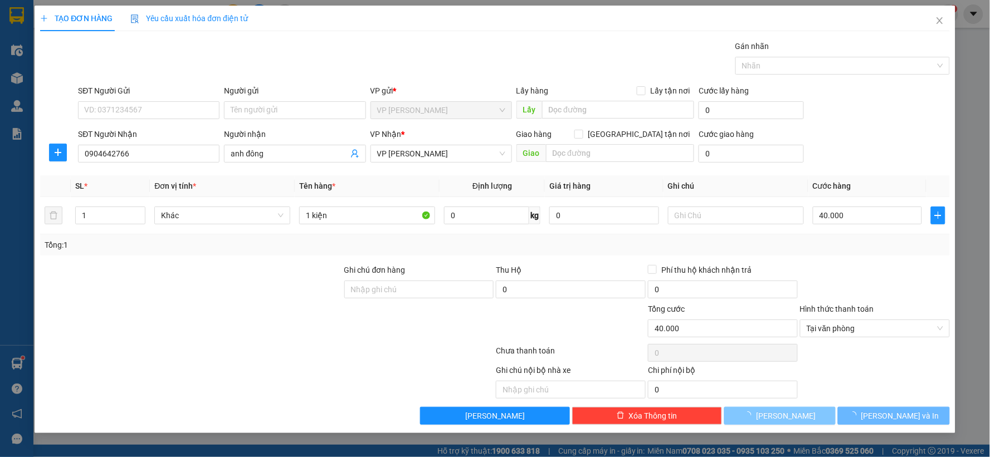
type input "0"
